Goal: Task Accomplishment & Management: Use online tool/utility

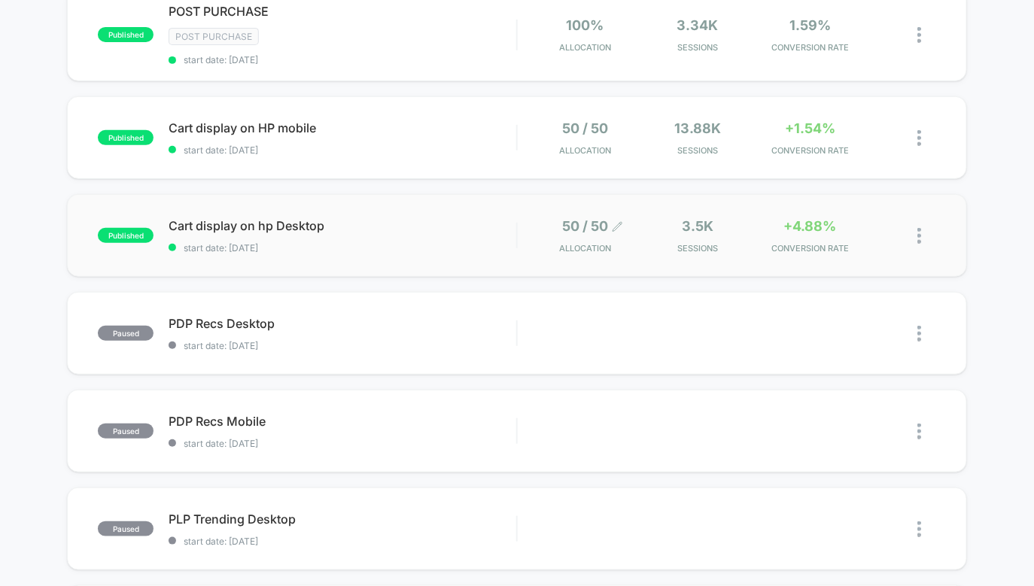
scroll to position [218, 0]
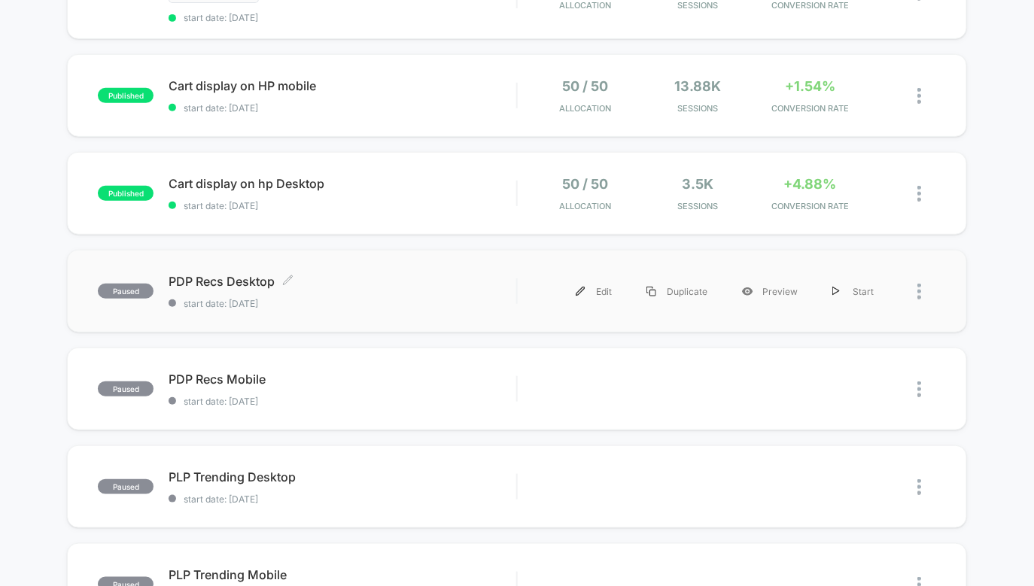
click at [412, 289] on div "PDP Recs Desktop Click to edit experience details Click to edit experience deta…" at bounding box center [343, 291] width 348 height 35
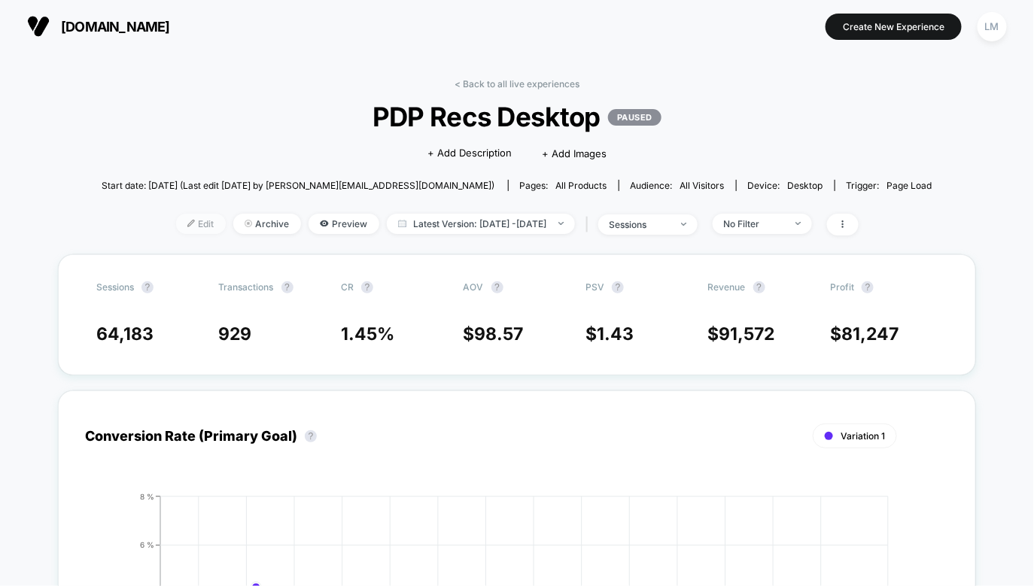
click at [181, 225] on span "Edit" at bounding box center [201, 224] width 50 height 20
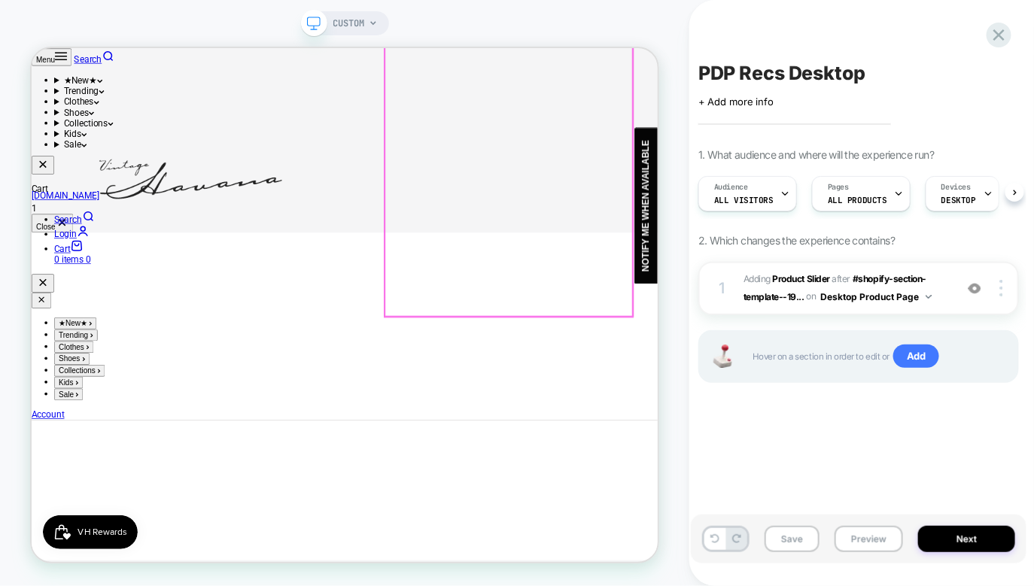
scroll to position [600, 0]
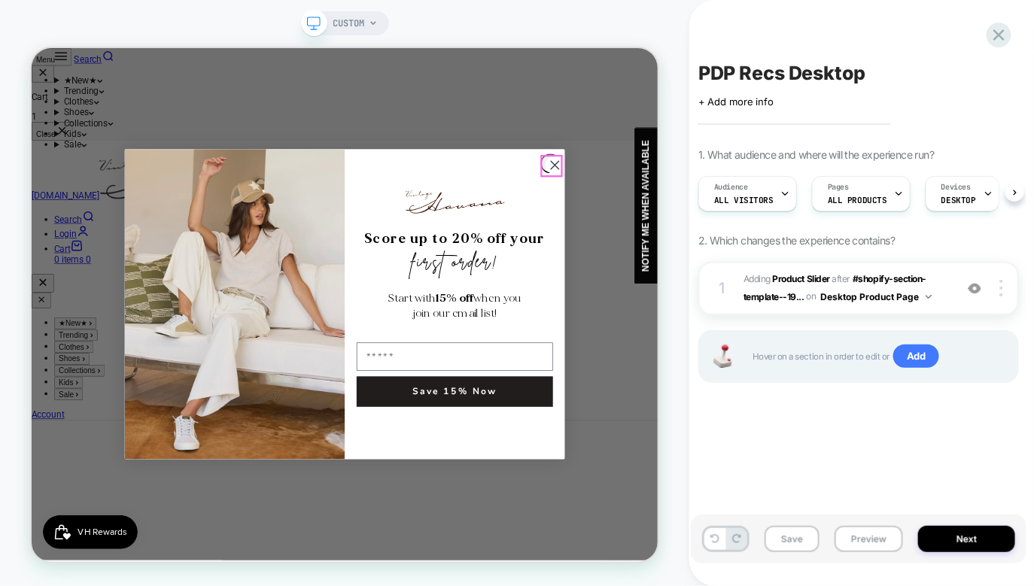
click at [719, 193] on circle "Close dialog" at bounding box center [728, 203] width 25 height 25
